Goal: Task Accomplishment & Management: Manage account settings

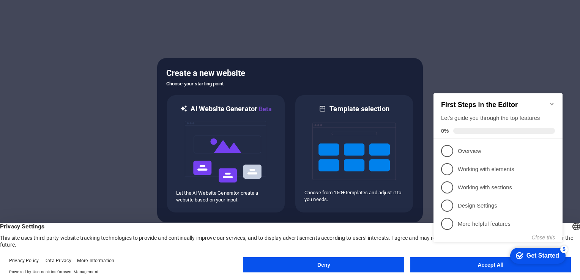
click at [548, 101] on h2 "First Steps in the Editor" at bounding box center [498, 105] width 114 height 8
click at [553, 103] on icon "Minimize checklist" at bounding box center [551, 104] width 3 height 2
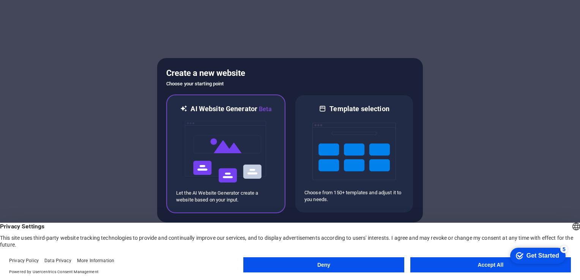
click at [246, 113] on h6 "AI Website Generator Beta" at bounding box center [231, 108] width 81 height 9
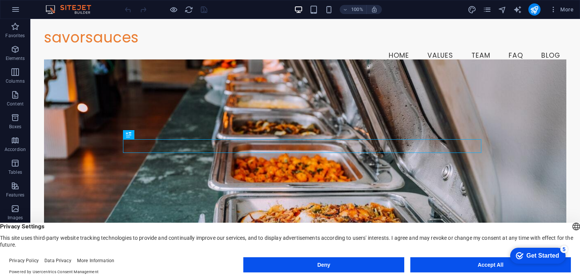
click at [482, 264] on button "Accept All" at bounding box center [491, 264] width 161 height 15
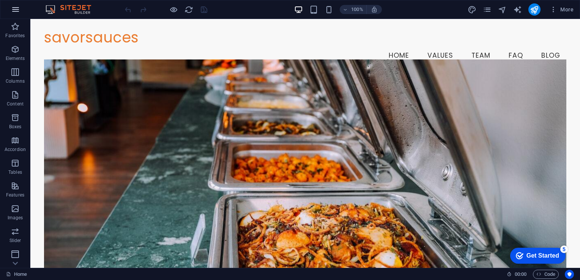
click at [20, 8] on button "button" at bounding box center [15, 9] width 18 height 18
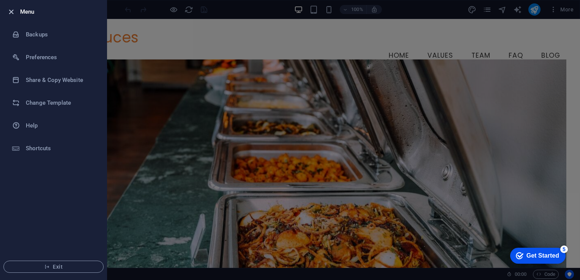
click at [7, 13] on icon "button" at bounding box center [11, 12] width 9 height 9
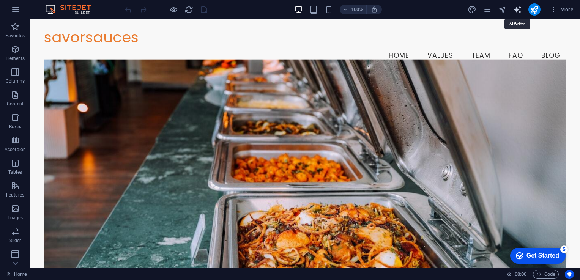
click at [518, 6] on icon "text_generator" at bounding box center [517, 9] width 9 height 9
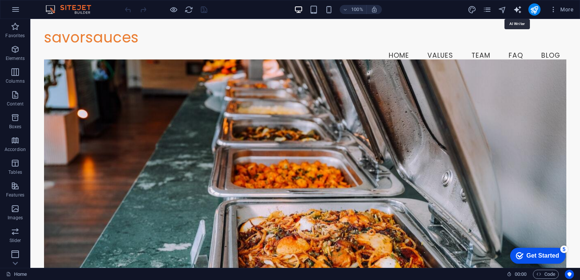
select select "English"
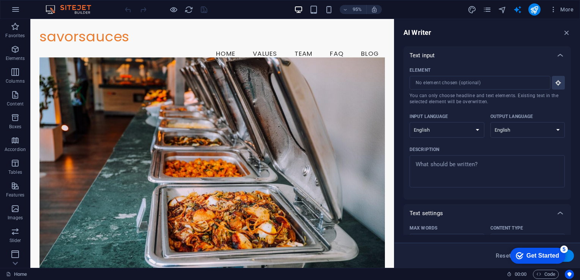
click at [531, 253] on div "Get Started" at bounding box center [543, 256] width 33 height 7
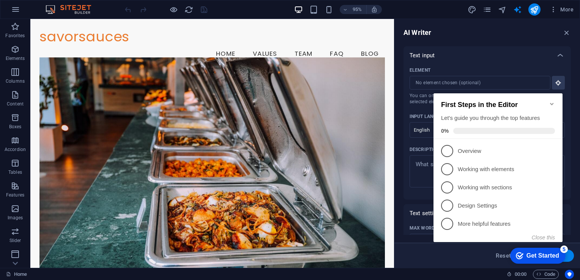
click at [531, 253] on div "Get Started" at bounding box center [543, 256] width 33 height 7
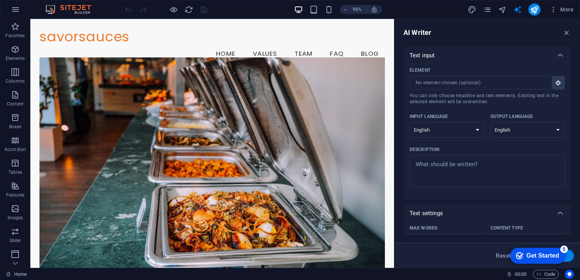
drag, startPoint x: 529, startPoint y: 253, endPoint x: 592, endPoint y: 370, distance: 132.7
click at [518, 256] on icon "Get Started 5 items remaining, 0% complete" at bounding box center [520, 256] width 8 height 7
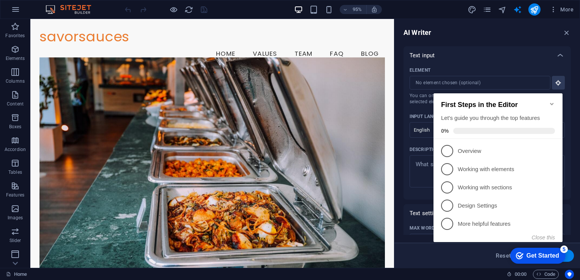
drag, startPoint x: 518, startPoint y: 207, endPoint x: 518, endPoint y: 256, distance: 48.6
click at [518, 256] on icon "Get Started 5 items remaining, 0% complete" at bounding box center [520, 256] width 8 height 7
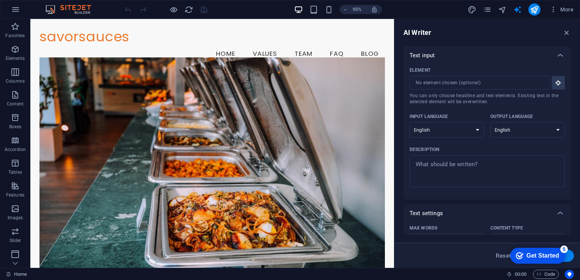
click at [524, 259] on icon "Get Started 5 items remaining, 0% complete" at bounding box center [520, 256] width 8 height 7
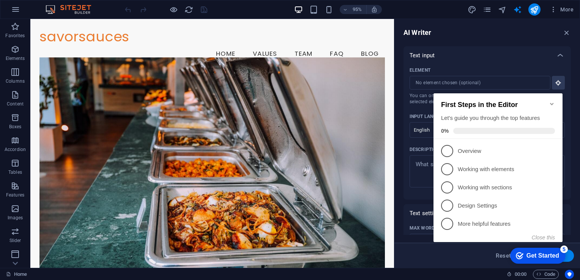
click at [554, 101] on icon "Minimize checklist" at bounding box center [552, 104] width 6 height 6
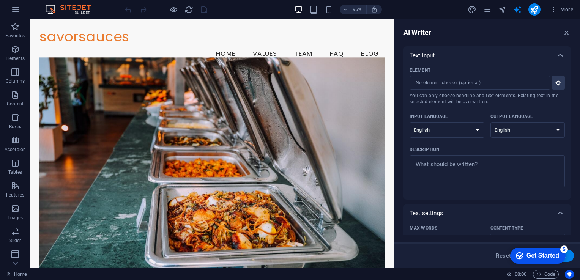
click div "checkmark Get Started 5 First Steps in the Editor Let's guide you through the t…"
click at [558, 12] on span "More" at bounding box center [562, 10] width 24 height 8
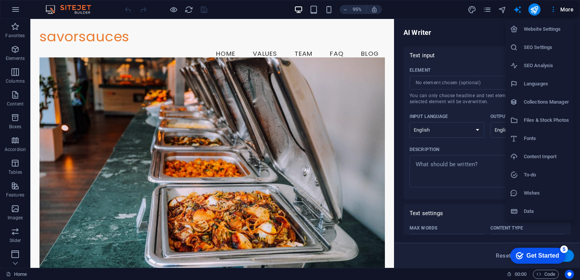
click at [550, 34] on li "Website Settings" at bounding box center [540, 29] width 68 height 18
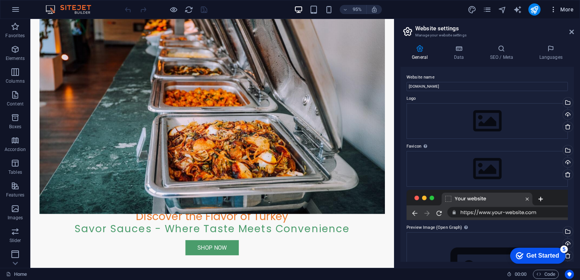
click at [556, 11] on icon "button" at bounding box center [554, 10] width 8 height 8
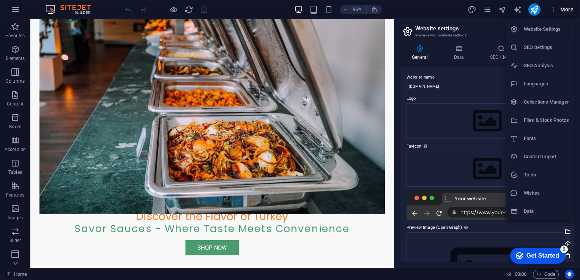
click at [19, 5] on div at bounding box center [290, 140] width 580 height 280
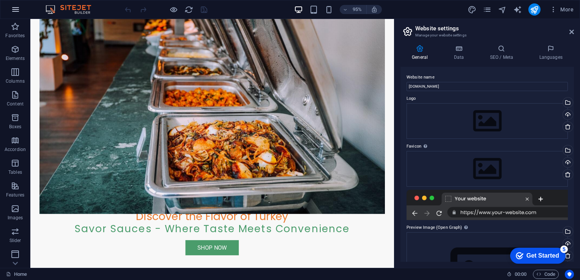
click at [16, 7] on icon "button" at bounding box center [15, 9] width 9 height 9
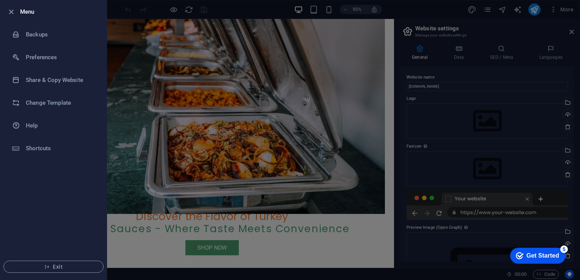
click at [140, 151] on div at bounding box center [290, 140] width 580 height 280
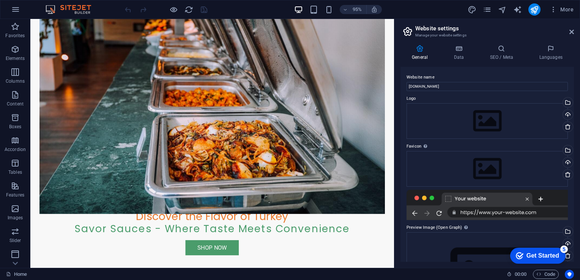
click at [75, 10] on img at bounding box center [72, 9] width 57 height 9
click at [55, 9] on img at bounding box center [72, 9] width 57 height 9
click at [15, 6] on icon "button" at bounding box center [15, 9] width 9 height 9
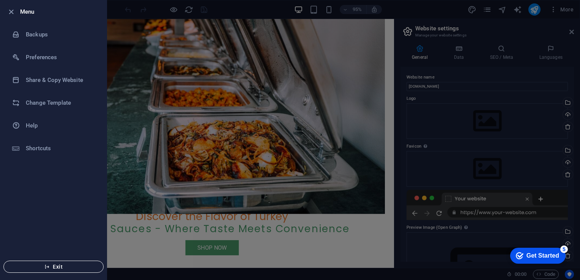
click at [52, 271] on button "Exit" at bounding box center [53, 267] width 100 height 12
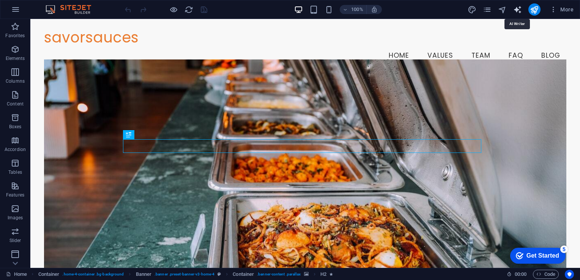
click at [519, 12] on icon "text_generator" at bounding box center [517, 9] width 9 height 9
select select "English"
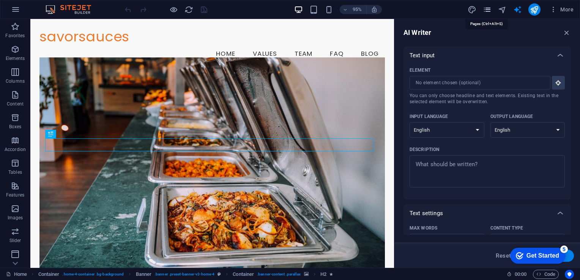
click at [488, 10] on icon "pages" at bounding box center [487, 9] width 9 height 9
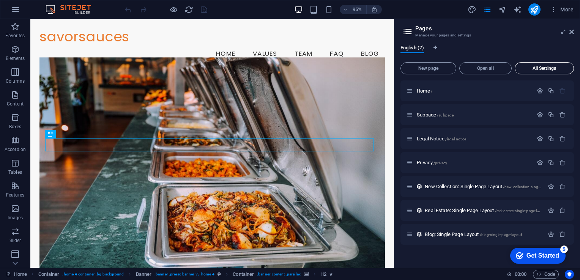
click at [530, 69] on span "All Settings" at bounding box center [544, 68] width 52 height 5
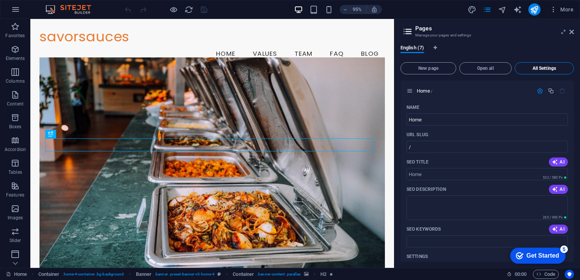
scroll to position [1357, 0]
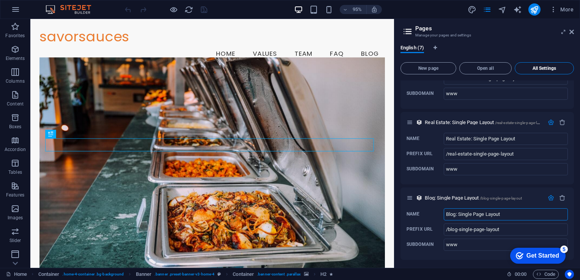
click at [530, 69] on span "All Settings" at bounding box center [544, 68] width 52 height 5
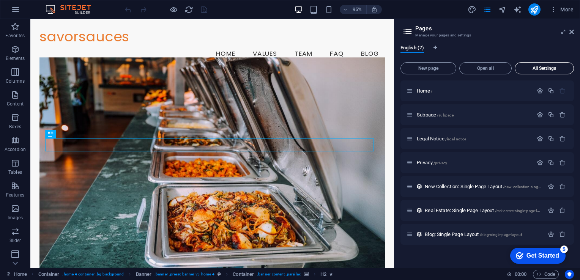
scroll to position [0, 0]
click at [531, 69] on span "All Settings" at bounding box center [544, 68] width 52 height 5
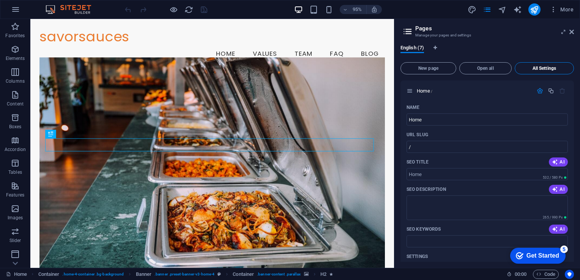
scroll to position [1357, 0]
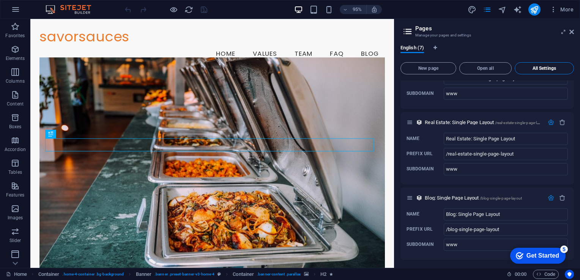
click at [532, 68] on span "All Settings" at bounding box center [544, 68] width 52 height 5
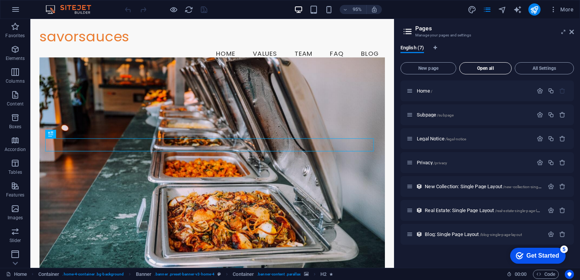
scroll to position [0, 0]
click at [553, 11] on icon "button" at bounding box center [554, 10] width 8 height 8
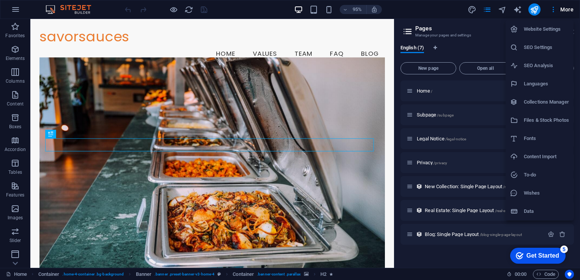
click at [552, 35] on li "Website Settings" at bounding box center [540, 29] width 68 height 18
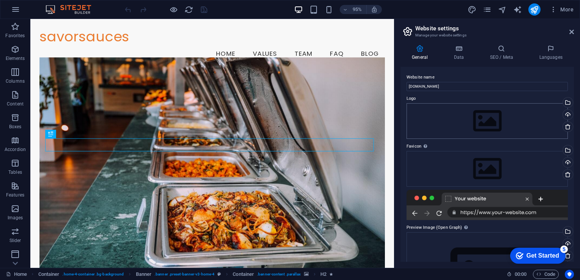
scroll to position [63, 0]
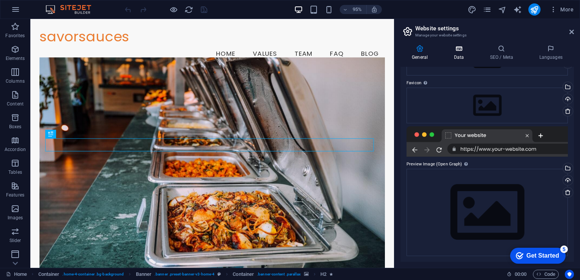
click at [461, 52] on icon at bounding box center [458, 49] width 33 height 8
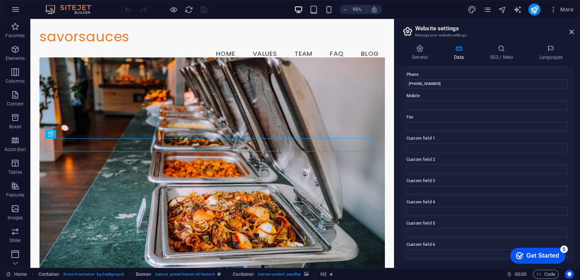
scroll to position [169, 0]
click at [422, 50] on icon at bounding box center [420, 49] width 39 height 8
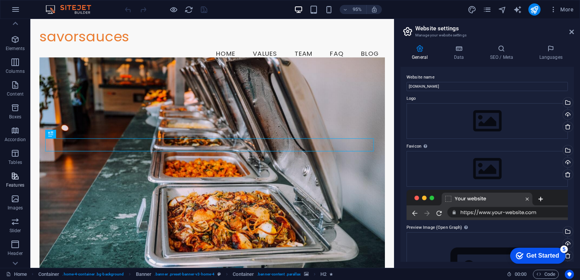
scroll to position [0, 0]
click at [489, 11] on icon "pages" at bounding box center [487, 9] width 9 height 9
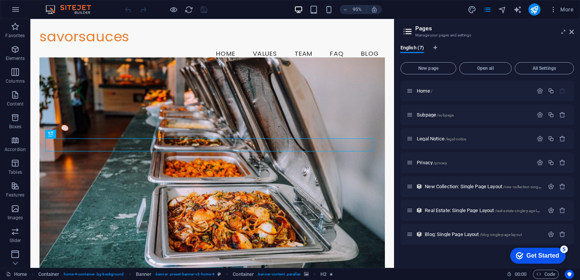
click at [412, 31] on icon at bounding box center [407, 31] width 11 height 11
click at [565, 116] on icon "button" at bounding box center [562, 115] width 6 height 6
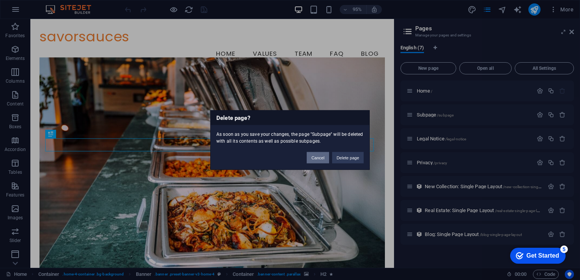
click at [323, 156] on button "Cancel" at bounding box center [318, 157] width 22 height 11
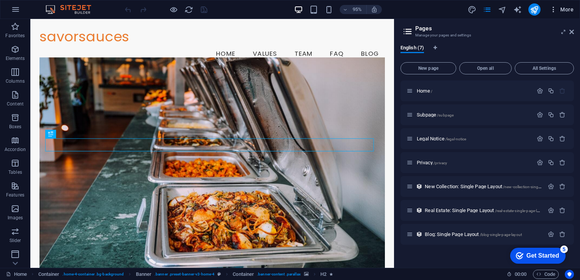
click at [559, 9] on span "More" at bounding box center [562, 10] width 24 height 8
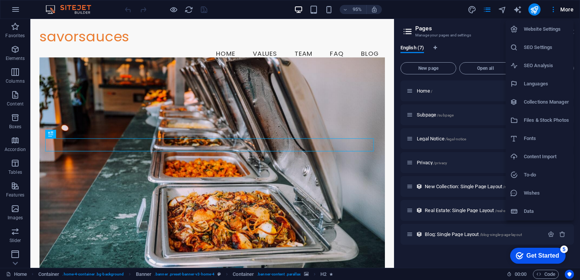
click at [533, 171] on h6 "To-do" at bounding box center [546, 175] width 45 height 9
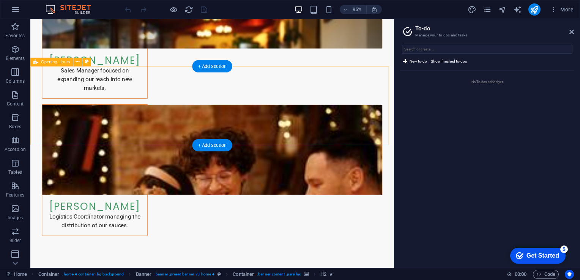
scroll to position [1733, 0]
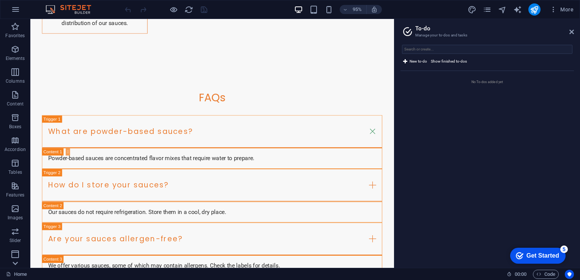
click at [13, 29] on icon at bounding box center [15, 23] width 11 height 11
click at [564, 9] on span "More" at bounding box center [562, 10] width 24 height 8
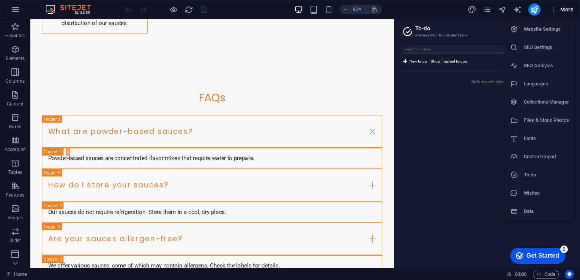
click at [546, 32] on h6 "Website Settings" at bounding box center [546, 29] width 45 height 9
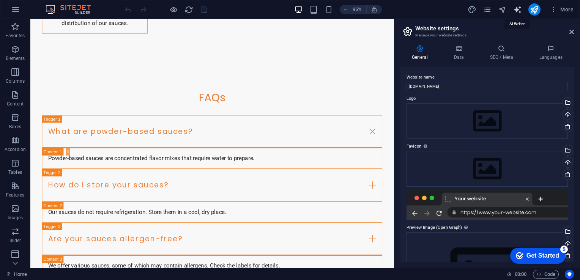
click at [517, 8] on icon "text_generator" at bounding box center [517, 9] width 9 height 9
select select "English"
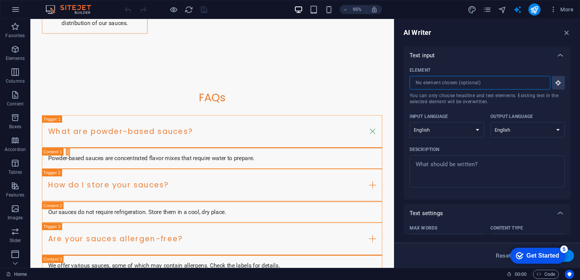
click at [481, 84] on input "Element ​ You can only choose headline and text elements. Existing text in the …" at bounding box center [478, 83] width 136 height 14
click at [558, 77] on button "Element ​ You can only choose headline and text elements. Existing text in the …" at bounding box center [558, 83] width 13 height 14
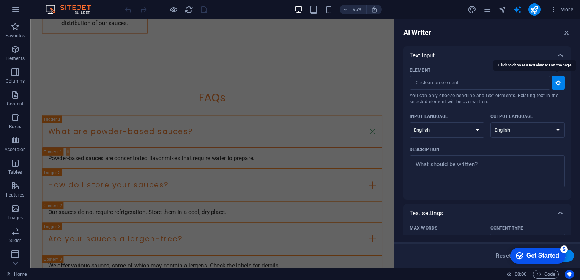
click at [558, 78] on button "Element ​ You can only choose headline and text elements. Existing text in the …" at bounding box center [558, 83] width 13 height 14
click at [482, 5] on div "More" at bounding box center [522, 9] width 109 height 12
click at [483, 6] on icon "pages" at bounding box center [487, 9] width 9 height 9
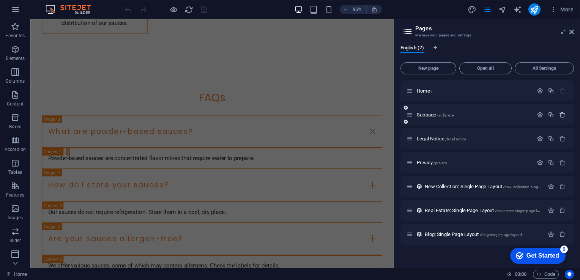
click at [563, 117] on icon "button" at bounding box center [562, 115] width 6 height 6
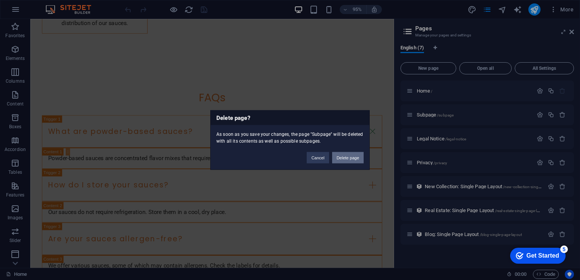
click at [350, 155] on button "Delete page" at bounding box center [348, 157] width 32 height 11
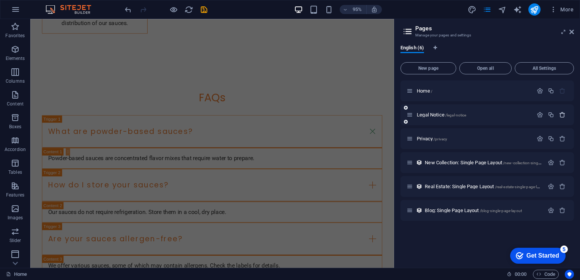
click at [565, 117] on icon "button" at bounding box center [562, 115] width 6 height 6
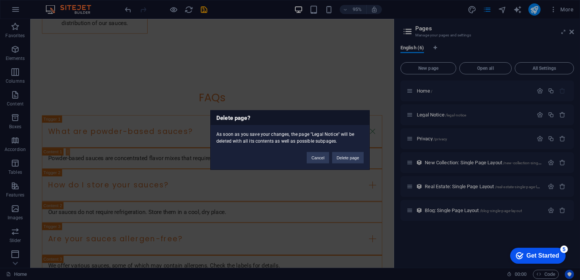
click at [351, 164] on div "Delete page? As soon as you save your changes, the page "Legal Notice" will be …" at bounding box center [290, 141] width 160 height 60
click at [351, 163] on button "Delete page" at bounding box center [348, 157] width 32 height 11
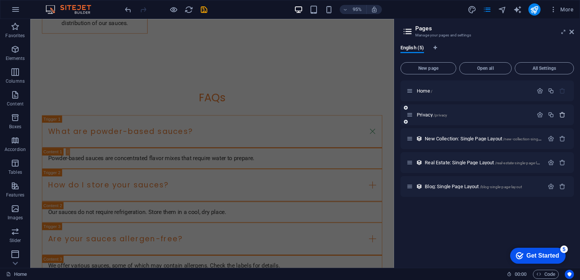
click at [562, 118] on icon "button" at bounding box center [562, 115] width 6 height 6
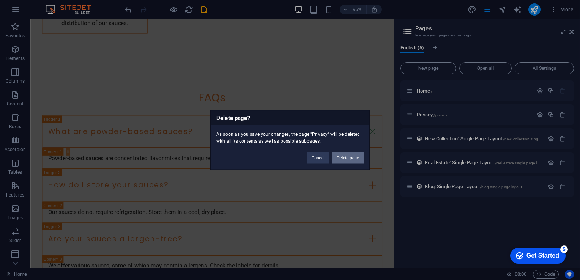
click at [359, 152] on button "Delete page" at bounding box center [348, 157] width 32 height 11
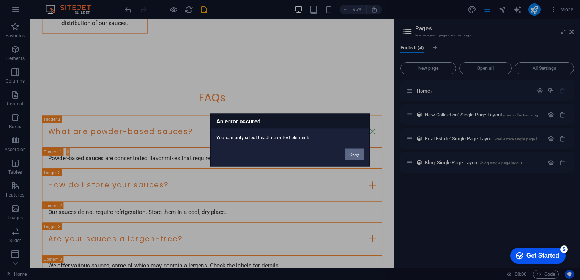
click at [349, 157] on button "Okay" at bounding box center [354, 154] width 19 height 11
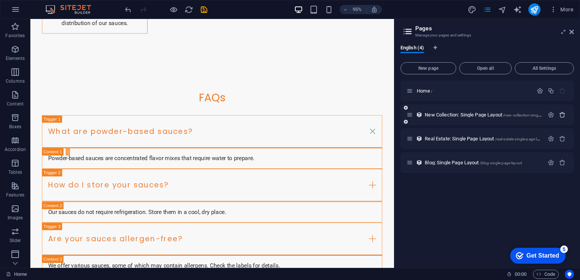
click at [564, 115] on icon "button" at bounding box center [562, 115] width 6 height 6
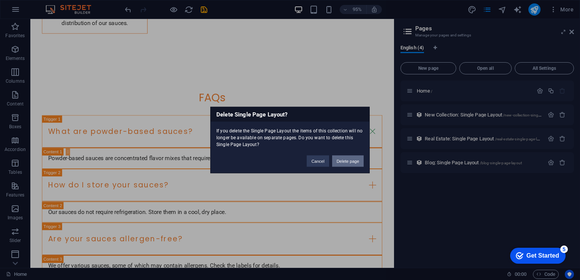
click at [361, 157] on button "Delete page" at bounding box center [348, 161] width 32 height 11
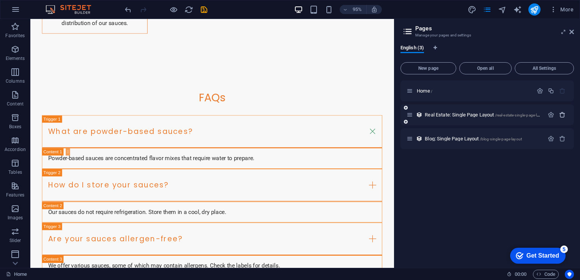
click at [563, 114] on icon "button" at bounding box center [562, 115] width 6 height 6
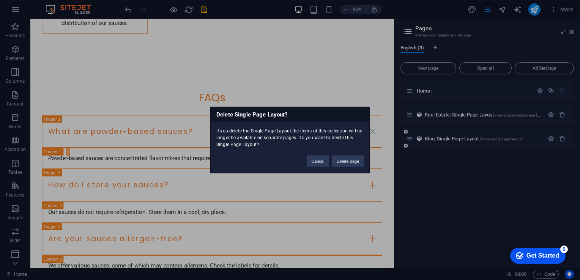
click at [353, 160] on button "Delete page" at bounding box center [348, 161] width 32 height 11
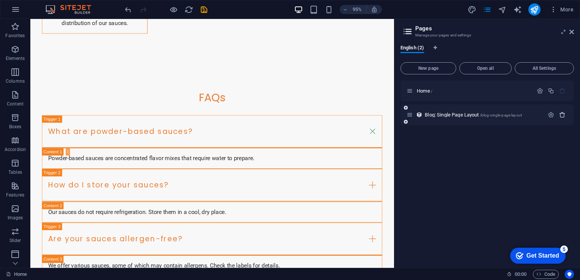
click at [559, 115] on icon "button" at bounding box center [562, 115] width 6 height 6
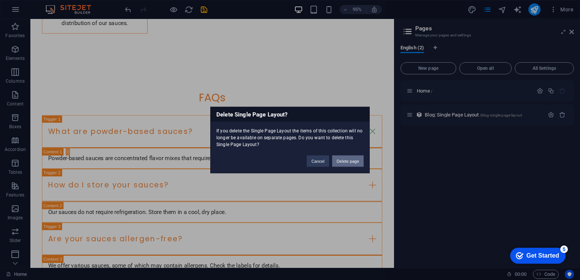
drag, startPoint x: 356, startPoint y: 158, endPoint x: 345, endPoint y: 146, distance: 16.4
click at [356, 158] on button "Delete page" at bounding box center [348, 161] width 32 height 11
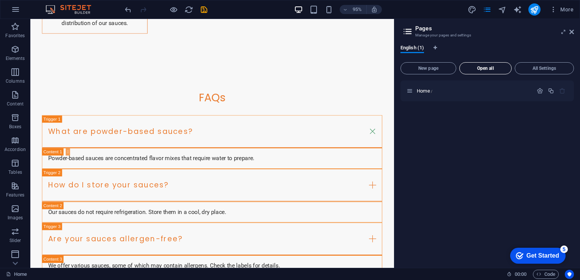
click at [479, 66] on span "Open all" at bounding box center [486, 68] width 46 height 5
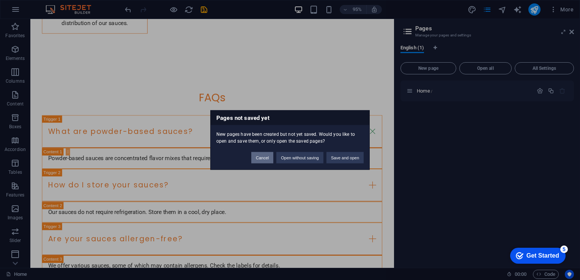
click at [264, 158] on button "Cancel" at bounding box center [262, 157] width 22 height 11
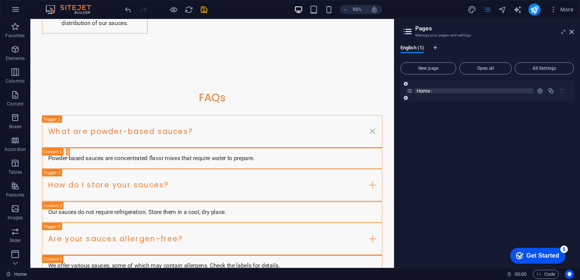
click at [445, 90] on p "Home /" at bounding box center [474, 90] width 114 height 5
click at [542, 95] on div at bounding box center [551, 91] width 33 height 8
click at [542, 93] on icon "button" at bounding box center [540, 91] width 6 height 6
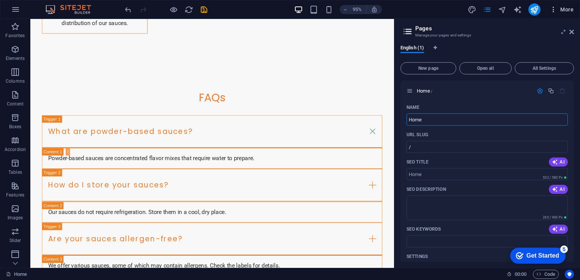
click at [556, 6] on icon "button" at bounding box center [554, 10] width 8 height 8
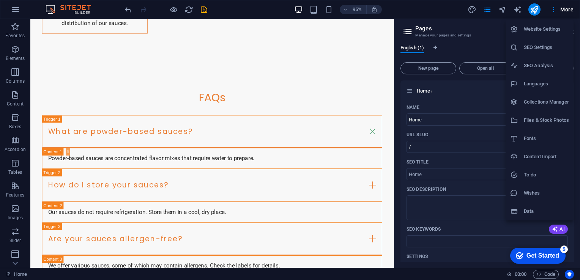
click at [17, 10] on div at bounding box center [290, 140] width 580 height 280
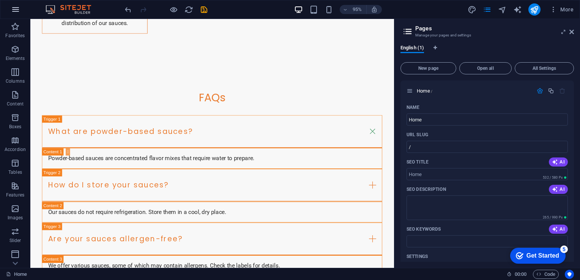
click at [16, 9] on icon "button" at bounding box center [15, 9] width 9 height 9
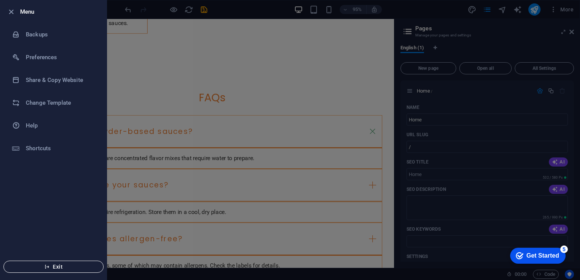
click at [50, 262] on button "Exit" at bounding box center [53, 267] width 100 height 12
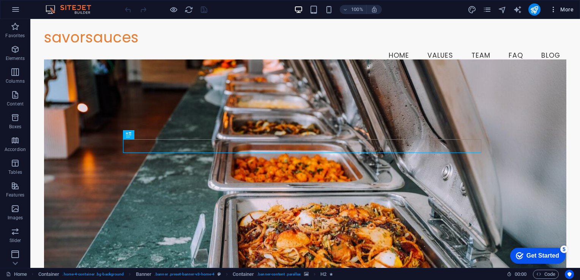
click at [555, 13] on icon "button" at bounding box center [554, 10] width 8 height 8
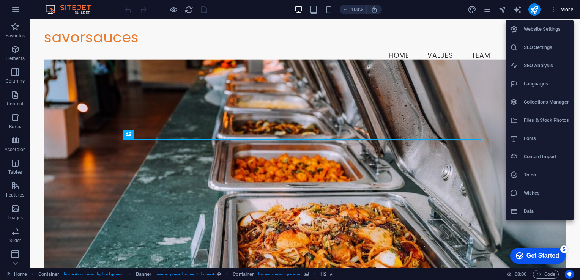
click at [536, 33] on h6 "Website Settings" at bounding box center [546, 29] width 45 height 9
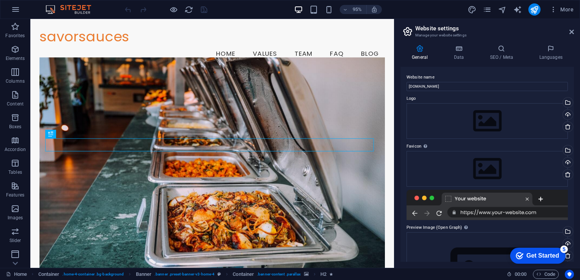
click at [516, 14] on div "More" at bounding box center [522, 9] width 109 height 12
click at [518, 11] on icon "text_generator" at bounding box center [517, 9] width 9 height 9
select select "English"
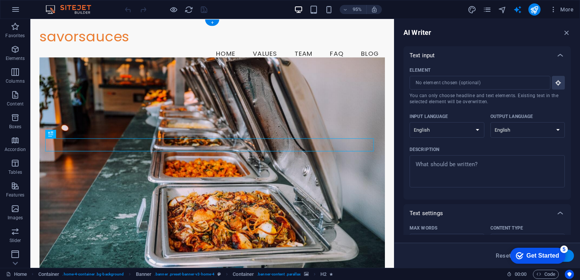
click at [343, 60] on figure at bounding box center [222, 179] width 364 height 239
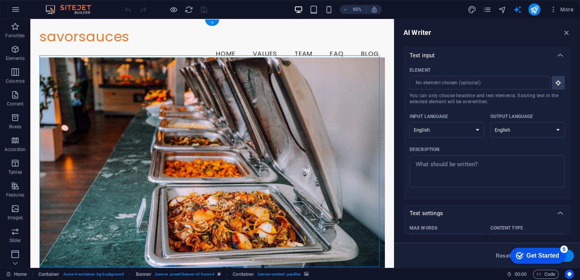
click at [315, 94] on figure at bounding box center [222, 179] width 364 height 239
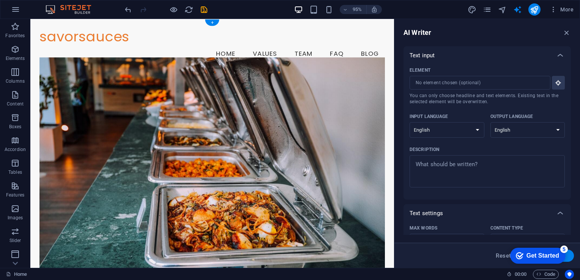
click at [209, 131] on figure at bounding box center [222, 179] width 364 height 239
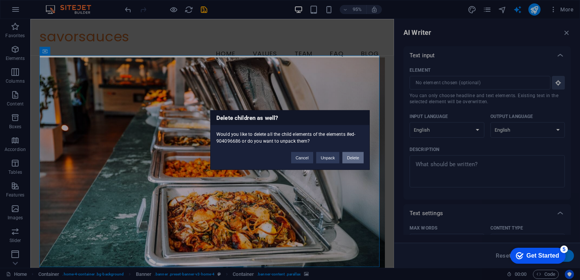
click at [356, 157] on button "Delete" at bounding box center [353, 157] width 21 height 11
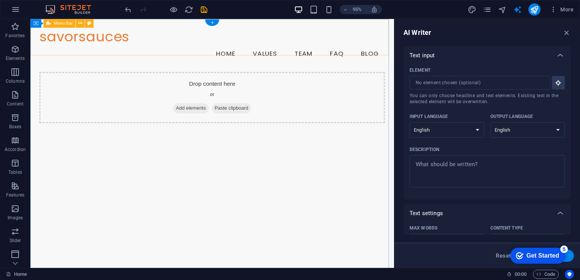
click at [284, 47] on div "savorsauces Menu Home Values Team FAQ Blog" at bounding box center [221, 47] width 383 height 56
click at [199, 49] on div "savorsauces Menu Home Values Team FAQ Blog" at bounding box center [221, 47] width 383 height 56
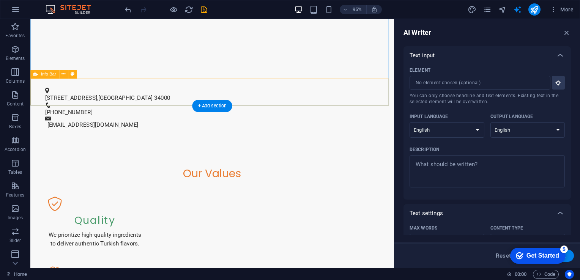
scroll to position [161, 0]
click at [179, 98] on div "[STREET_ADDRESS] [PHONE_NUMBER] [EMAIL_ADDRESS][DOMAIN_NAME]" at bounding box center [221, 112] width 383 height 63
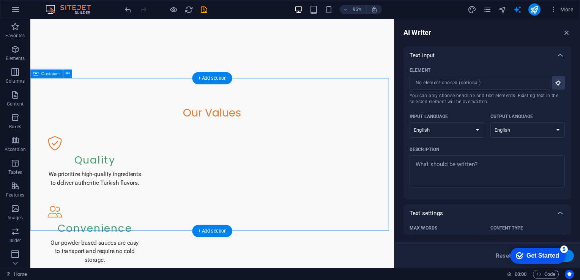
click at [176, 100] on div "Our Values Quality We prioritize high-quality ingredients to deliver authentic …" at bounding box center [221, 233] width 383 height 305
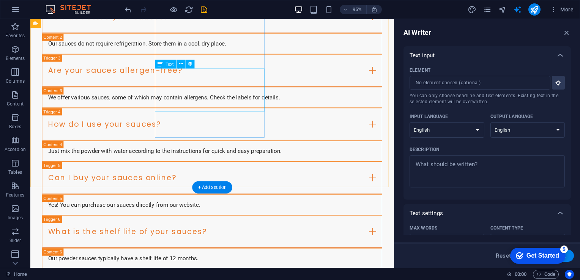
scroll to position [1506, 0]
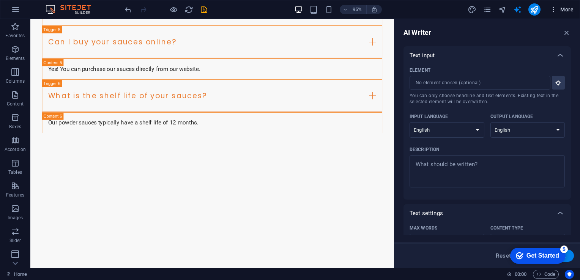
click at [556, 8] on icon "button" at bounding box center [554, 10] width 8 height 8
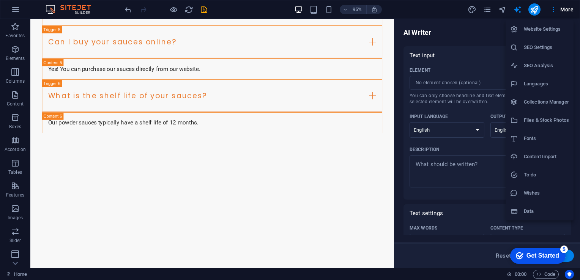
click at [535, 118] on h6 "Files & Stock Photos" at bounding box center [546, 120] width 45 height 9
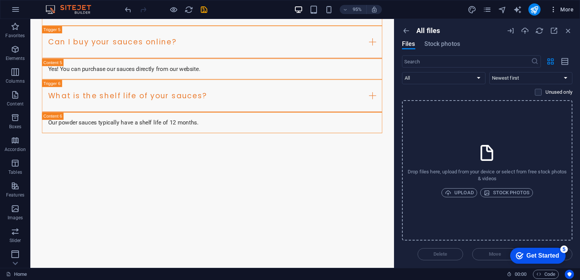
click at [558, 8] on span "More" at bounding box center [562, 10] width 24 height 8
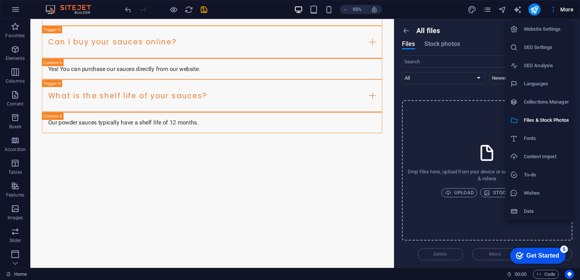
click at [542, 105] on h6 "Collections Manager" at bounding box center [546, 102] width 45 height 9
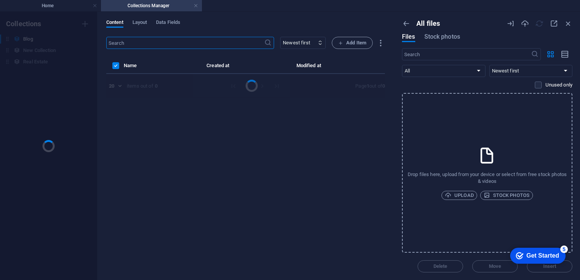
scroll to position [0, 0]
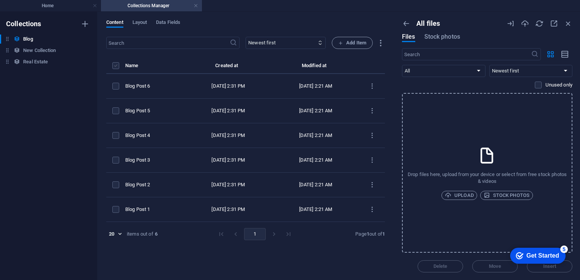
click at [115, 64] on label "items list" at bounding box center [115, 65] width 7 height 7
click at [0, 0] on input "items list" at bounding box center [0, 0] width 0 height 0
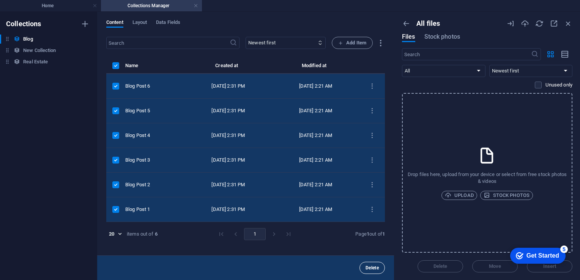
click at [377, 269] on span "Delete" at bounding box center [372, 268] width 13 height 5
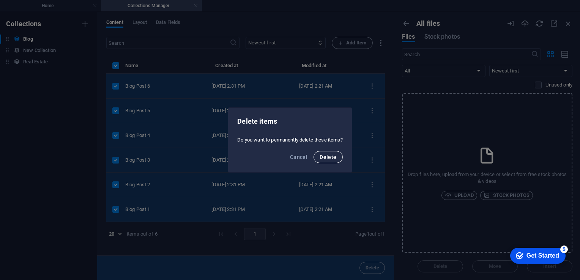
click at [328, 159] on span "Delete" at bounding box center [328, 157] width 17 height 6
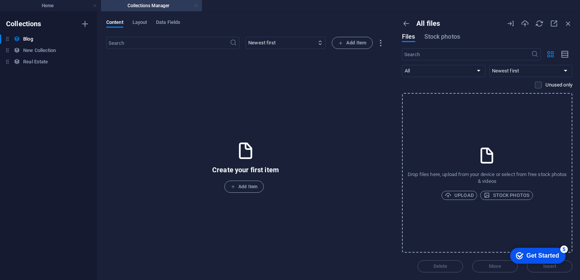
click at [194, 6] on link at bounding box center [196, 5] width 5 height 7
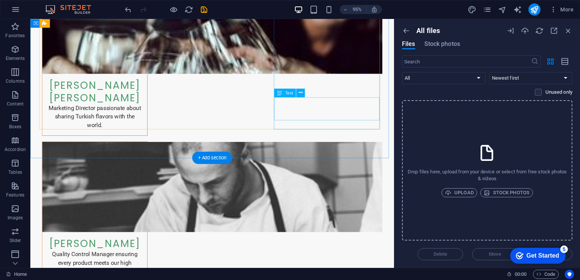
scroll to position [630, 0]
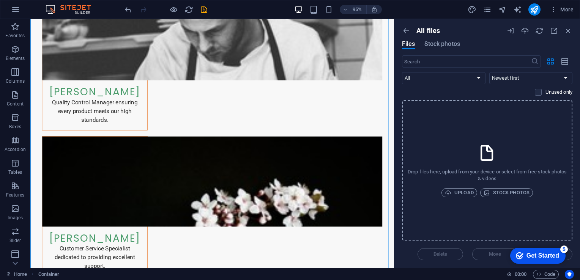
drag, startPoint x: 131, startPoint y: 37, endPoint x: 158, endPoint y: 102, distance: 70.2
click at [68, 24] on icon at bounding box center [68, 23] width 4 height 8
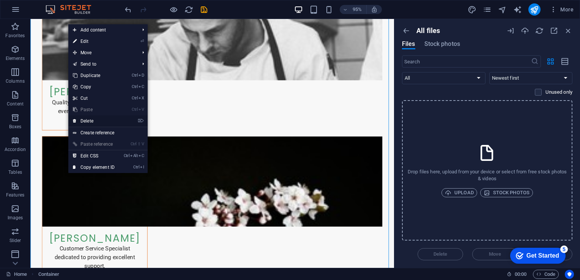
click at [100, 120] on link "⌦ Delete" at bounding box center [93, 120] width 51 height 11
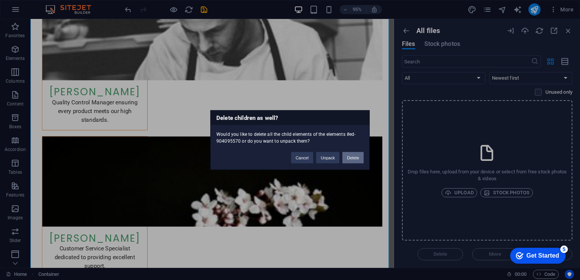
click at [355, 158] on button "Delete" at bounding box center [353, 157] width 21 height 11
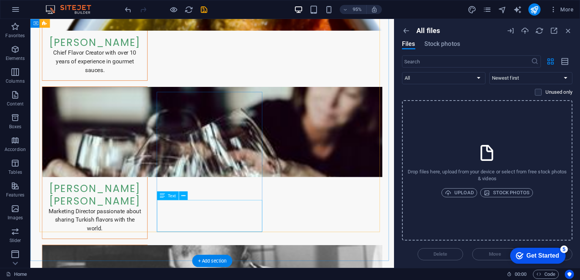
scroll to position [0, 0]
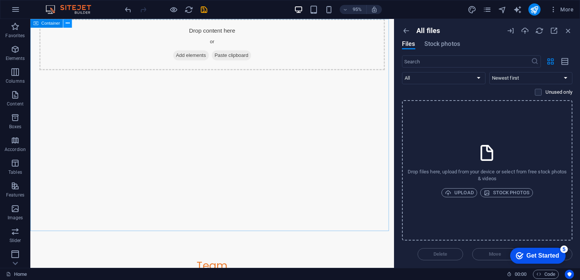
click at [68, 24] on icon at bounding box center [68, 23] width 4 height 8
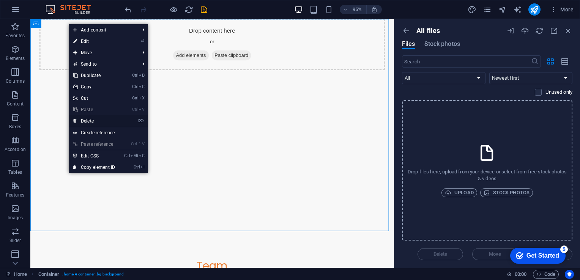
click at [100, 121] on link "⌦ Delete" at bounding box center [94, 120] width 51 height 11
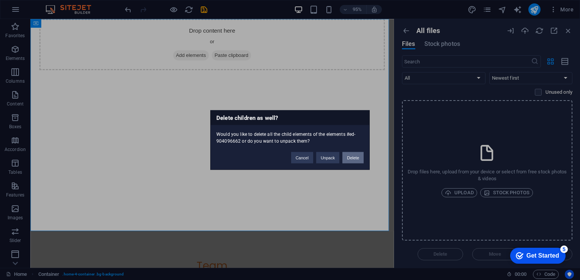
click at [354, 159] on button "Delete" at bounding box center [353, 157] width 21 height 11
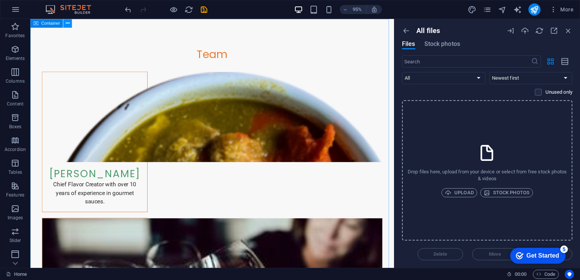
click at [68, 21] on icon at bounding box center [68, 23] width 4 height 8
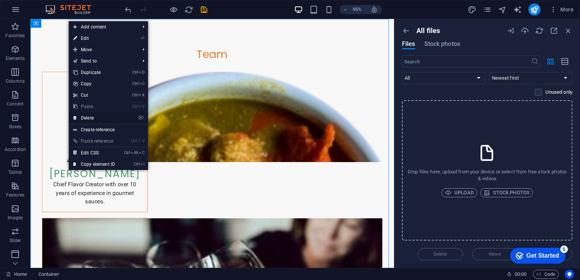
click at [106, 118] on link "⌦ Delete" at bounding box center [94, 117] width 51 height 11
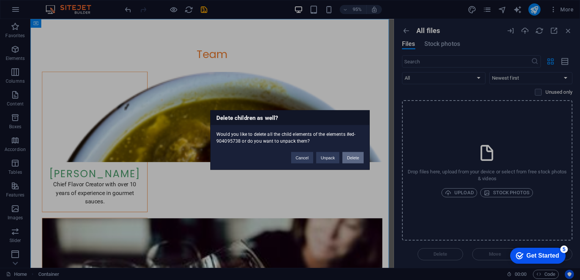
click at [356, 157] on button "Delete" at bounding box center [353, 157] width 21 height 11
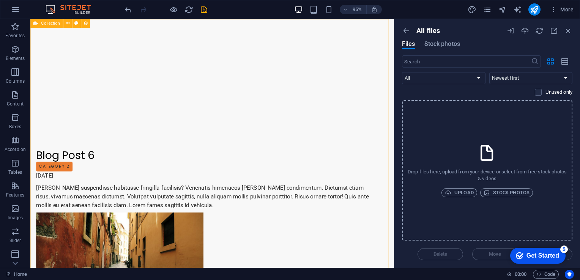
click at [46, 23] on span "Collection" at bounding box center [50, 23] width 19 height 4
click at [70, 22] on button at bounding box center [67, 23] width 9 height 9
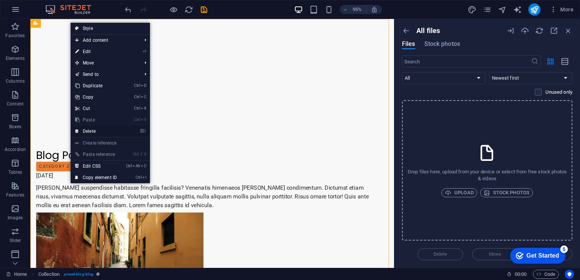
click at [98, 131] on link "⌦ Delete" at bounding box center [96, 131] width 51 height 11
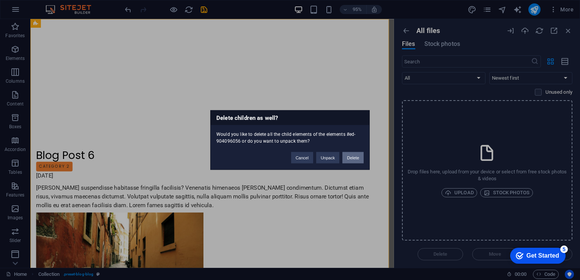
click at [347, 161] on button "Delete" at bounding box center [353, 157] width 21 height 11
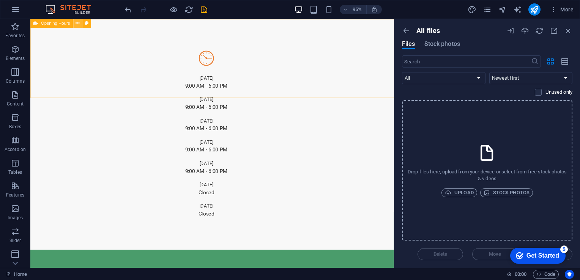
click at [76, 24] on icon at bounding box center [78, 23] width 4 height 8
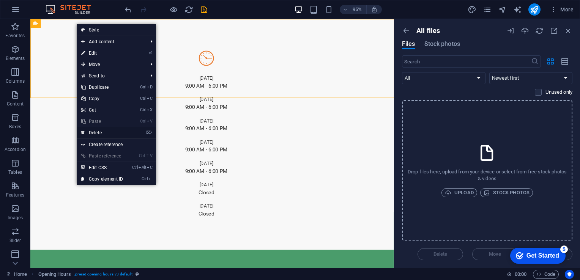
click at [103, 128] on link "⌦ Delete" at bounding box center [102, 132] width 51 height 11
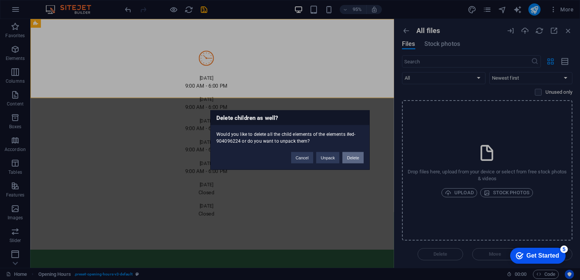
click at [355, 155] on button "Delete" at bounding box center [353, 157] width 21 height 11
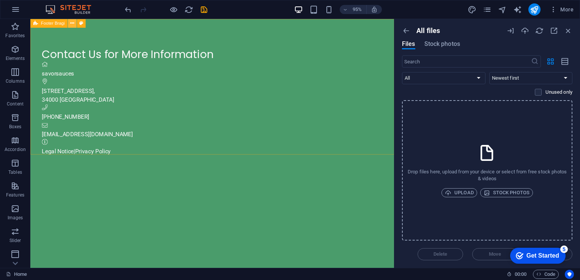
click at [70, 22] on icon at bounding box center [72, 23] width 4 height 8
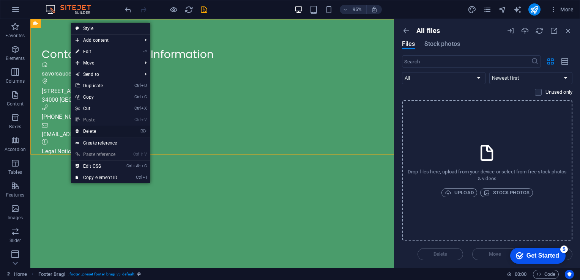
click at [111, 129] on link "⌦ Delete" at bounding box center [96, 131] width 51 height 11
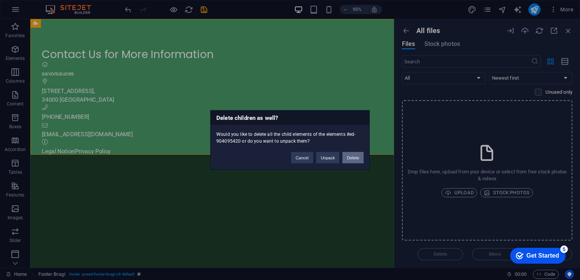
click at [346, 155] on button "Delete" at bounding box center [353, 157] width 21 height 11
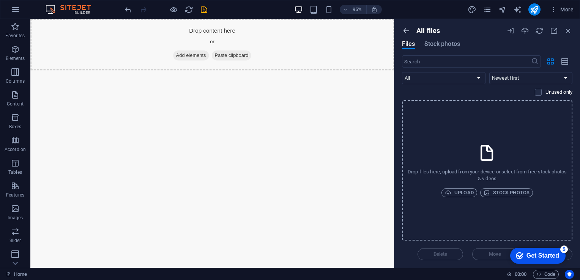
click at [406, 33] on icon "button" at bounding box center [406, 31] width 8 height 8
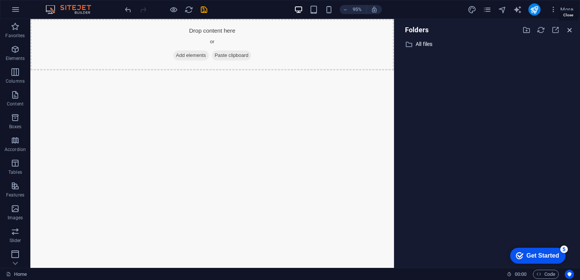
click at [572, 33] on icon "button" at bounding box center [570, 30] width 8 height 8
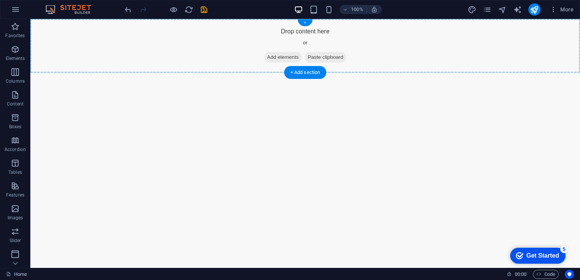
click at [304, 24] on div "+" at bounding box center [305, 22] width 15 height 7
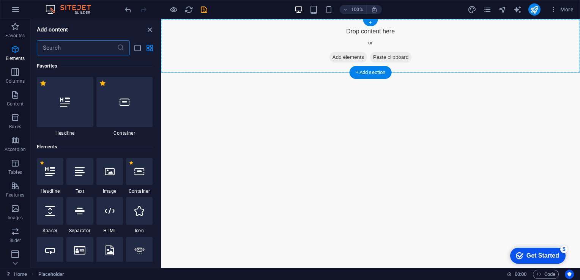
scroll to position [1329, 0]
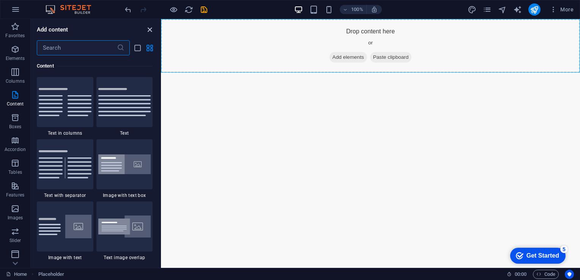
click at [150, 28] on icon "close panel" at bounding box center [149, 29] width 9 height 9
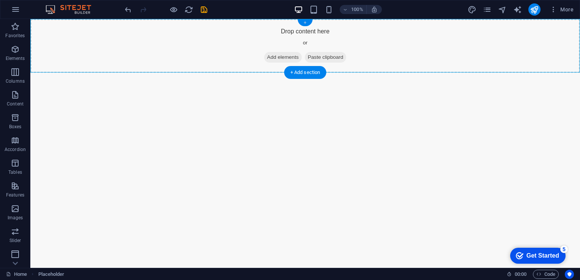
drag, startPoint x: 306, startPoint y: 22, endPoint x: 149, endPoint y: 28, distance: 157.3
click at [306, 22] on div "+" at bounding box center [305, 22] width 15 height 7
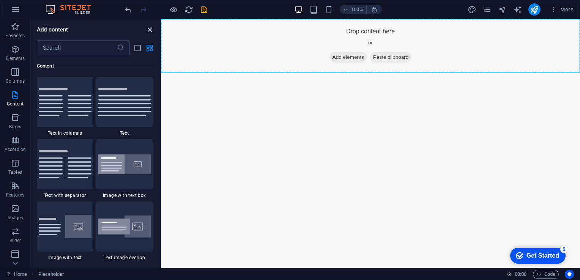
click at [148, 30] on icon "close panel" at bounding box center [149, 29] width 9 height 9
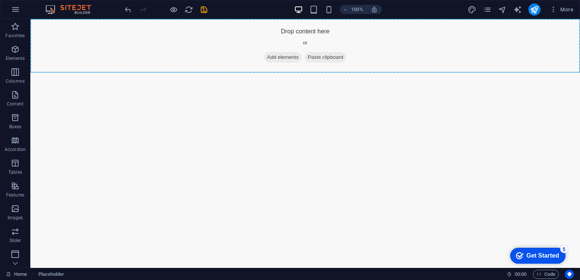
click at [516, 14] on div "More" at bounding box center [522, 9] width 109 height 12
click at [516, 11] on icon "text_generator" at bounding box center [517, 9] width 9 height 9
select select "English"
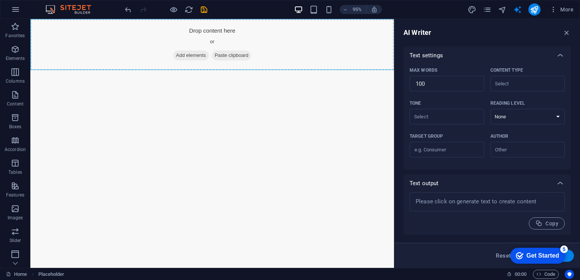
scroll to position [0, 0]
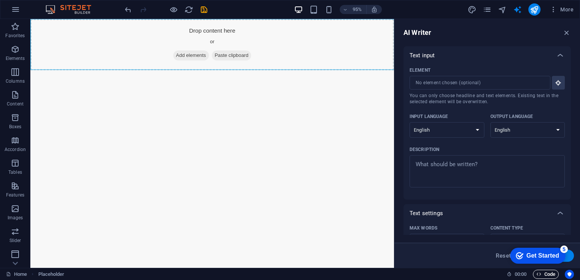
click at [546, 278] on span "Code" at bounding box center [546, 274] width 19 height 9
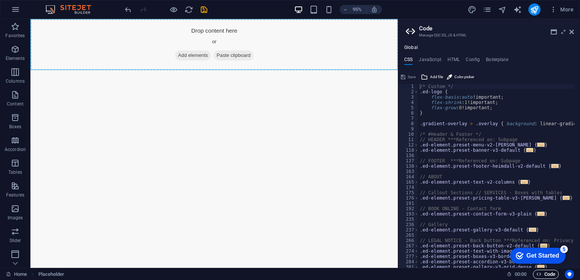
click at [546, 277] on span "Code" at bounding box center [546, 274] width 19 height 9
click at [573, 31] on icon at bounding box center [572, 32] width 5 height 6
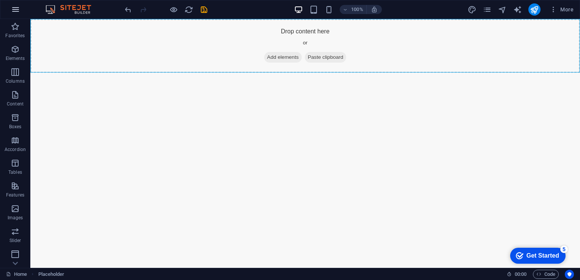
click at [21, 12] on button "button" at bounding box center [15, 9] width 18 height 18
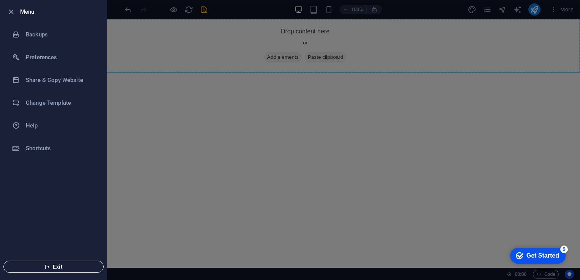
click at [44, 270] on button "Exit" at bounding box center [53, 267] width 100 height 12
